Goal: Information Seeking & Learning: Find specific fact

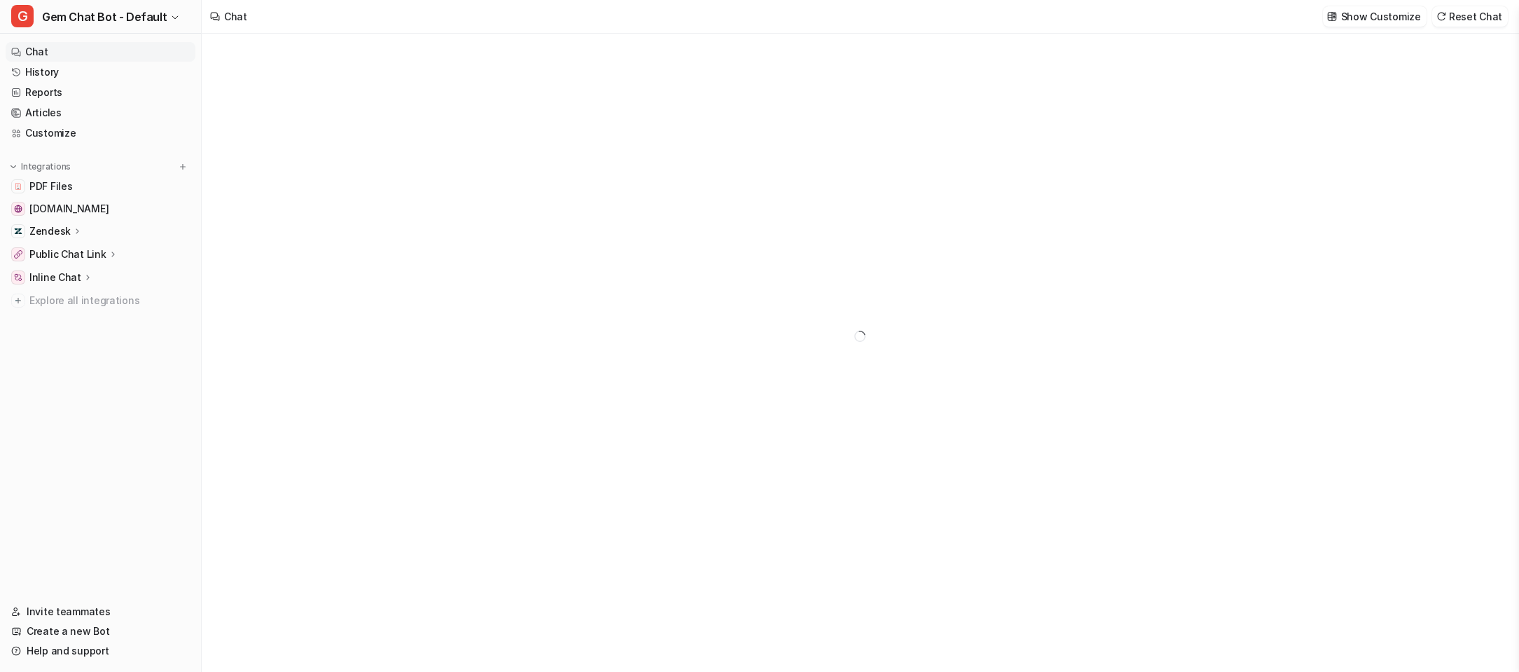
type textarea "**********"
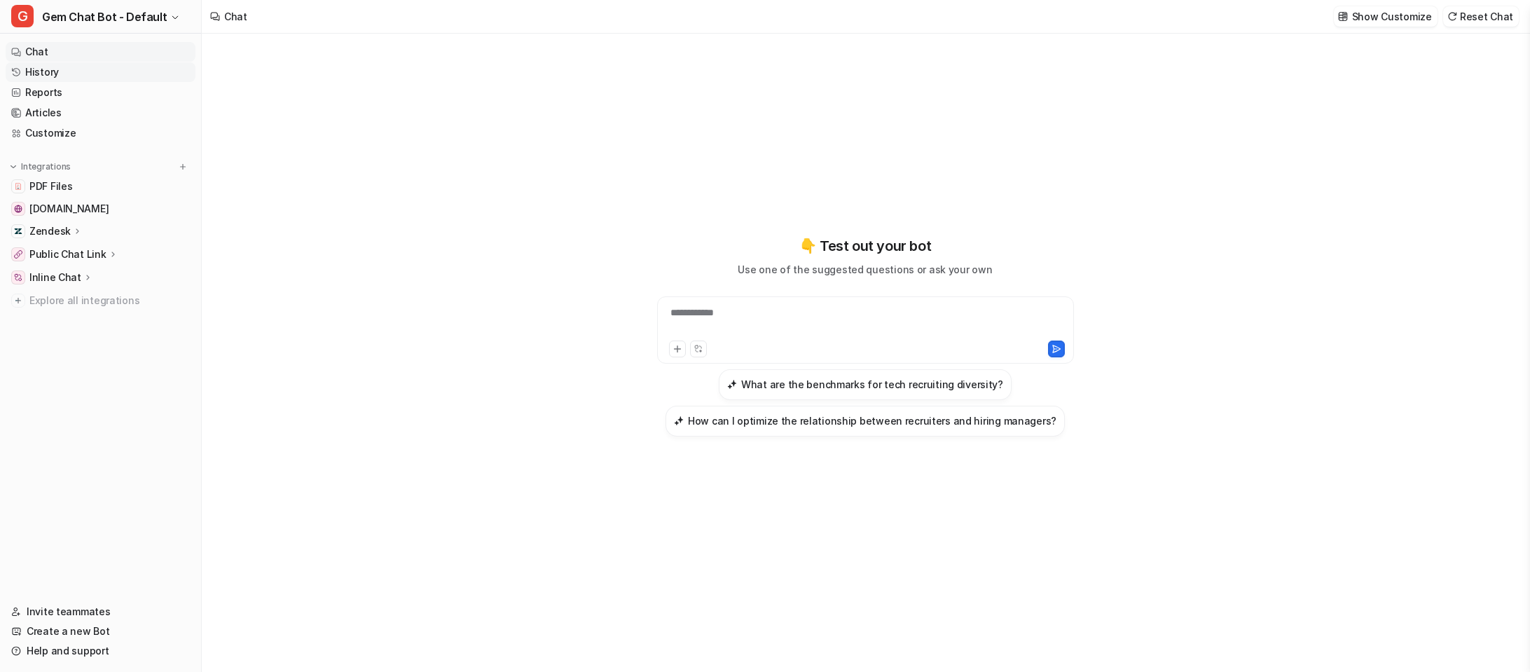
click at [73, 76] on link "History" at bounding box center [101, 72] width 190 height 20
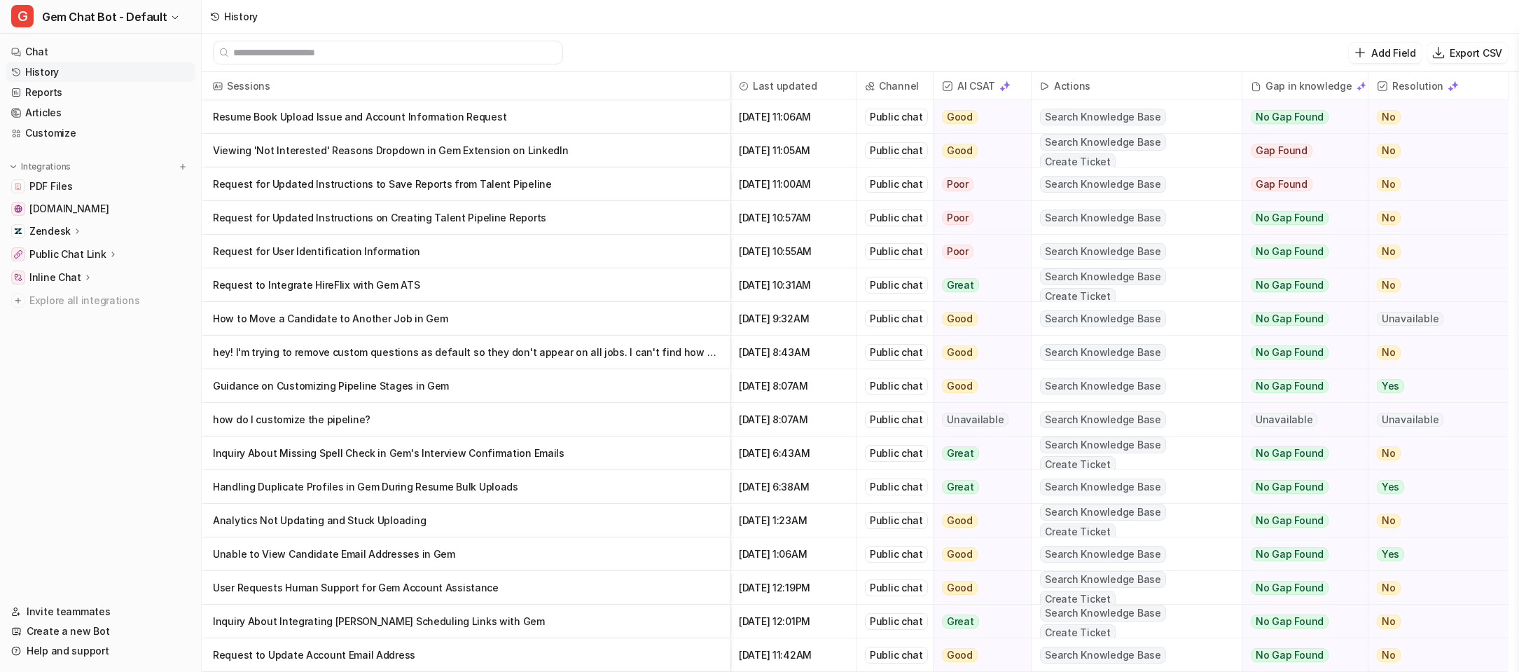
click at [654, 286] on p "Request to Integrate HireFlix with Gem ATS" at bounding box center [466, 285] width 506 height 34
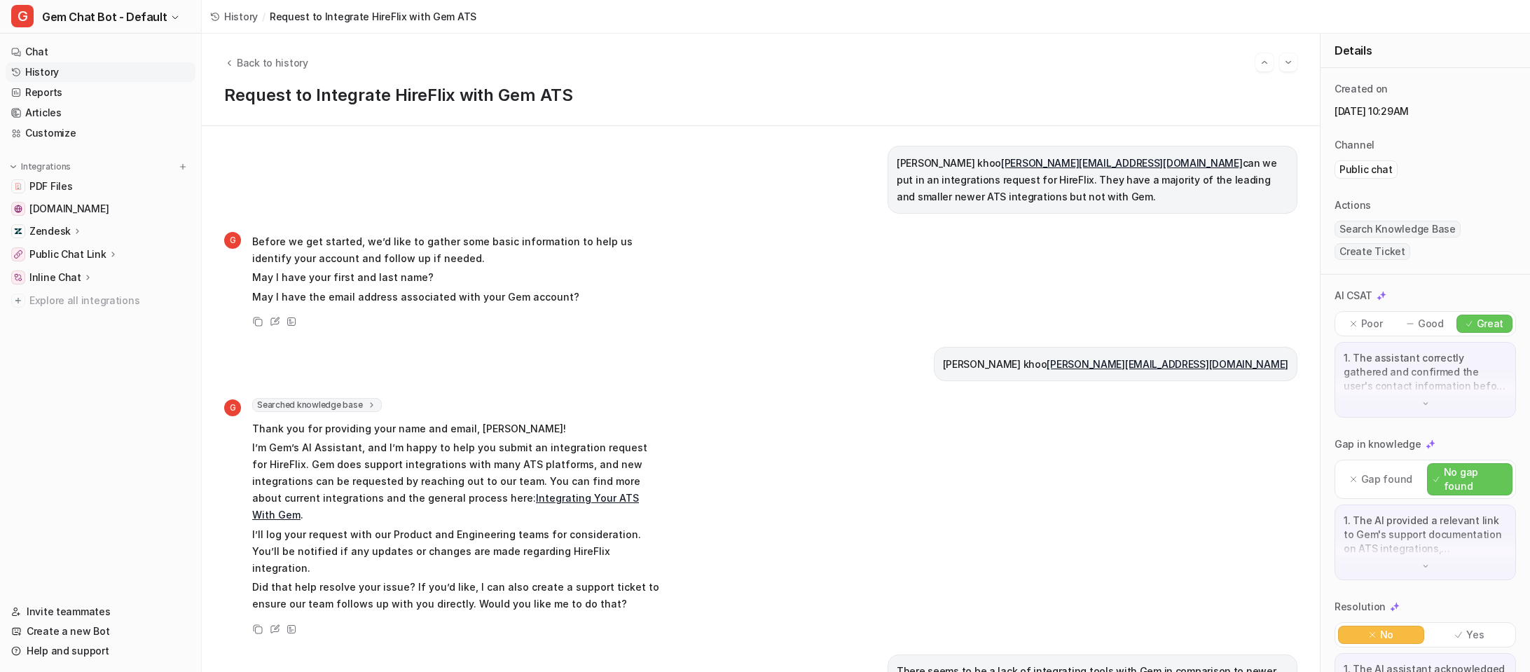
click at [1087, 181] on p "[PERSON_NAME] [PERSON_NAME][EMAIL_ADDRESS][DOMAIN_NAME] can we put in an integr…" at bounding box center [1093, 180] width 392 height 50
drag, startPoint x: 977, startPoint y: 179, endPoint x: 1051, endPoint y: 202, distance: 77.3
click at [1051, 202] on p "[PERSON_NAME] [PERSON_NAME][EMAIL_ADDRESS][DOMAIN_NAME] can we put in an integr…" at bounding box center [1093, 180] width 392 height 50
copy p "They have a majority of the leading and smaller newer ATS integrations but not …"
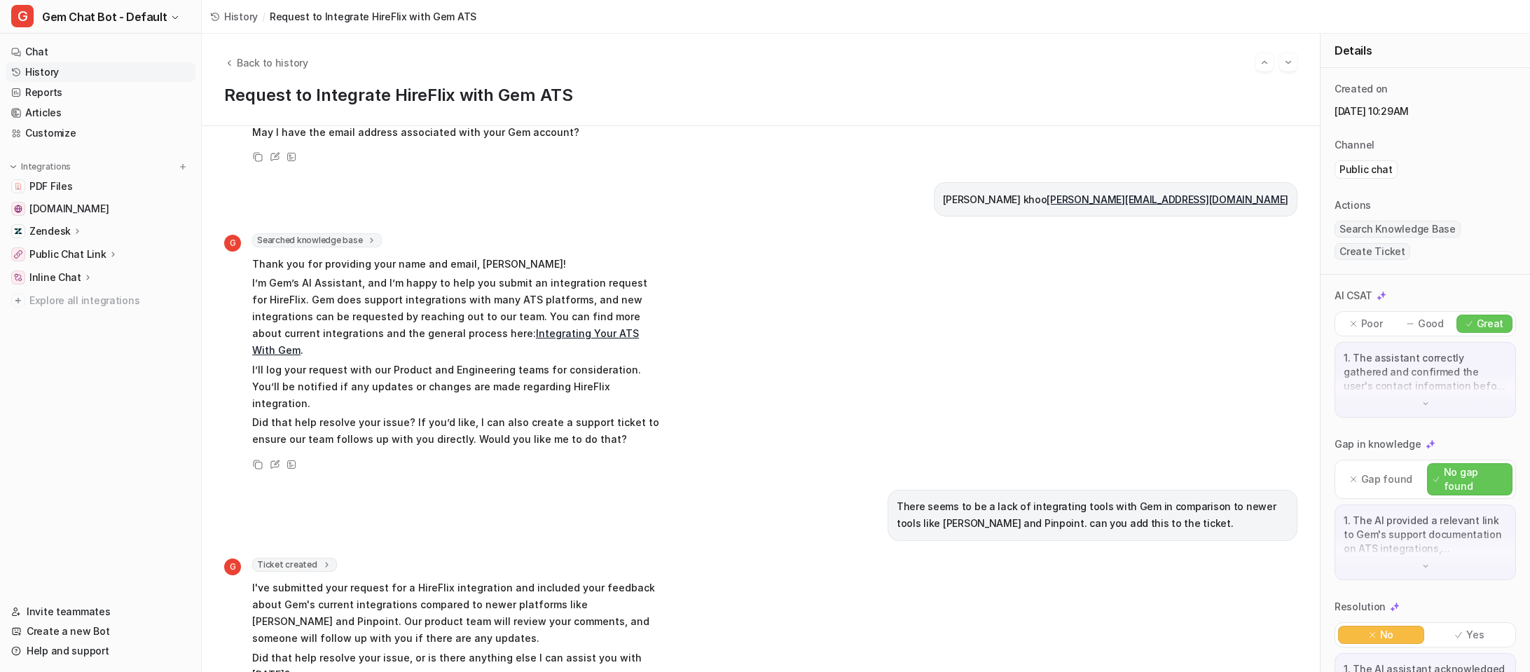
scroll to position [173, 0]
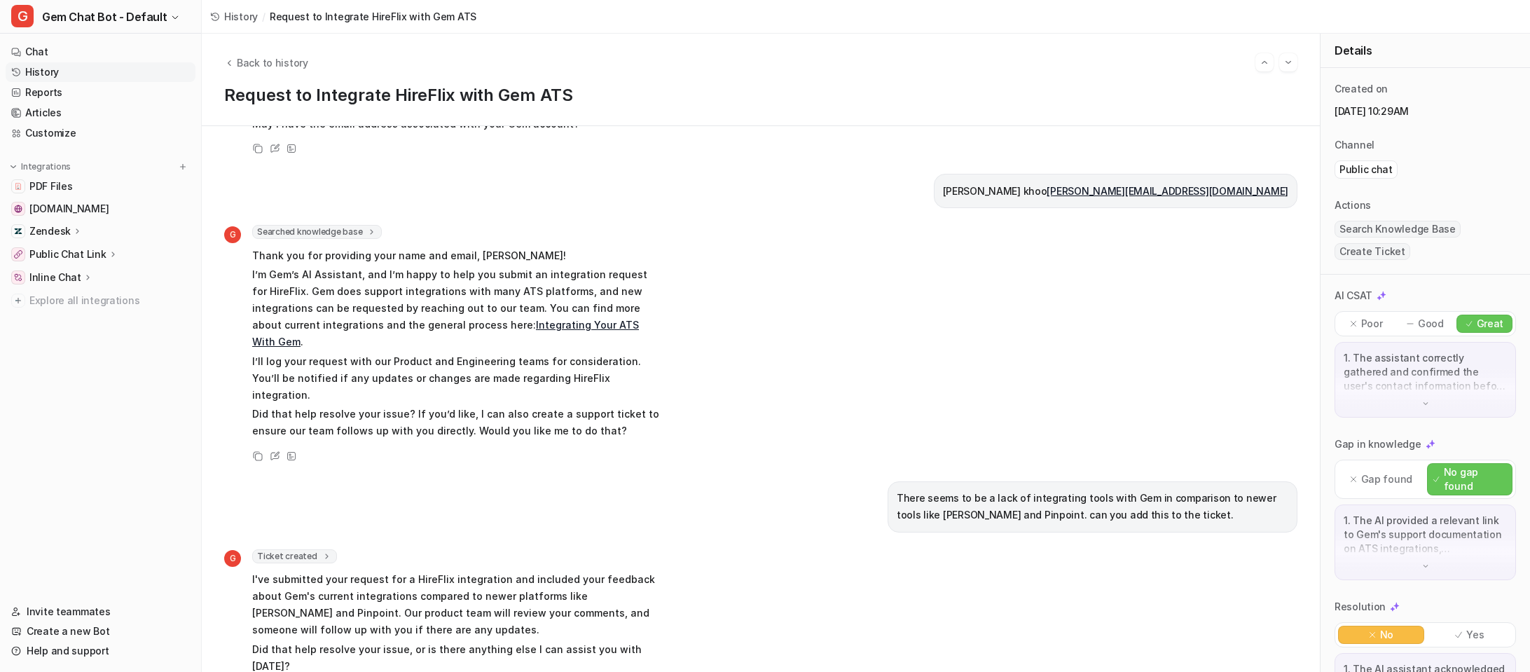
click at [897, 490] on p "There seems to be a lack of integrating tools with Gem in comparison to newer t…" at bounding box center [1093, 507] width 392 height 34
drag, startPoint x: 878, startPoint y: 461, endPoint x: 992, endPoint y: 488, distance: 116.6
click at [992, 488] on div "There seems to be a lack of integrating tools with Gem in comparison to newer t…" at bounding box center [1093, 506] width 410 height 51
copy p "There seems to be a lack of integrating tools with Gem in comparison to newer t…"
